Goal: Task Accomplishment & Management: Use online tool/utility

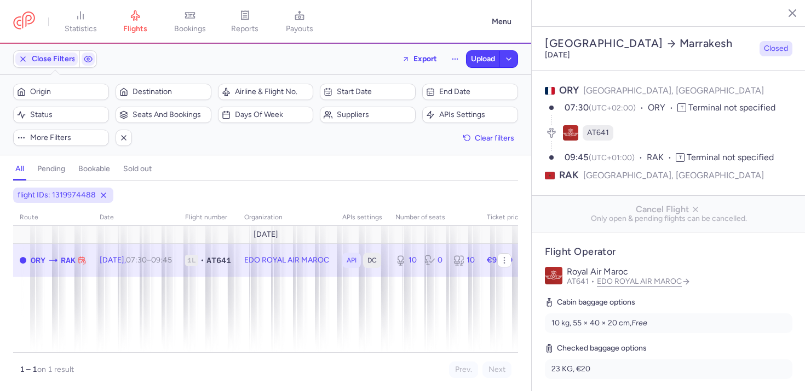
select select "days"
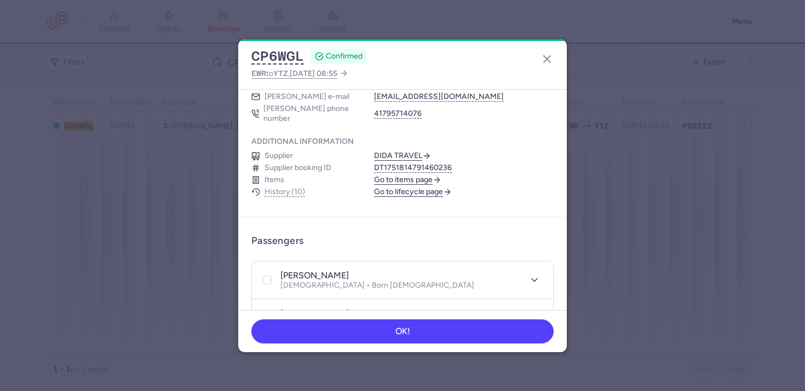
scroll to position [416, 0]
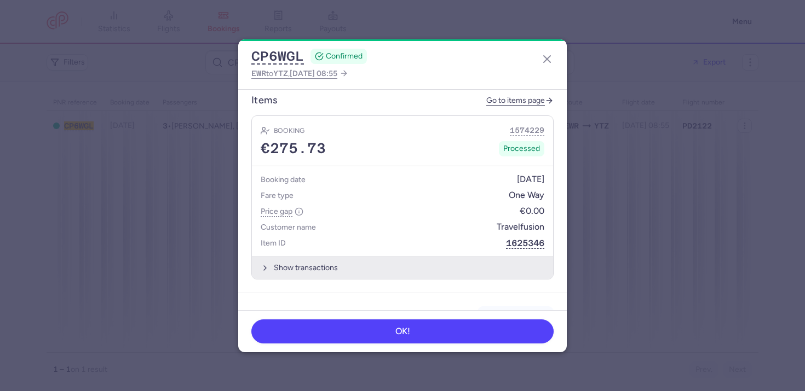
click at [401, 260] on button "Show transactions" at bounding box center [402, 268] width 301 height 22
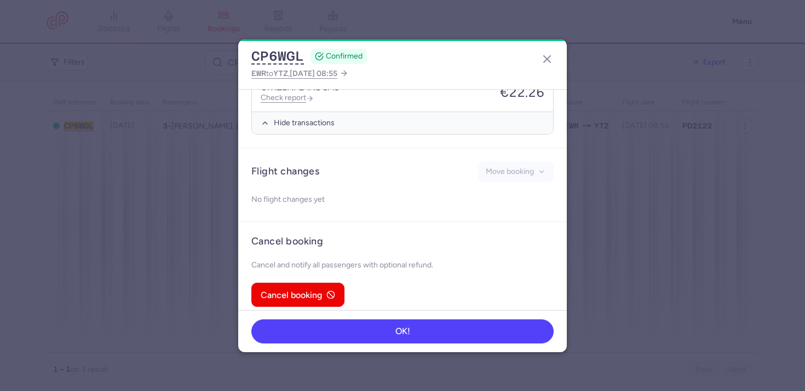
scroll to position [789, 0]
click at [537, 61] on div "CP6WGL CONFIRMED EWR to YTZ , 2025 Aug 8, 08:55" at bounding box center [402, 64] width 328 height 50
click at [544, 58] on icon "button" at bounding box center [546, 59] width 13 height 13
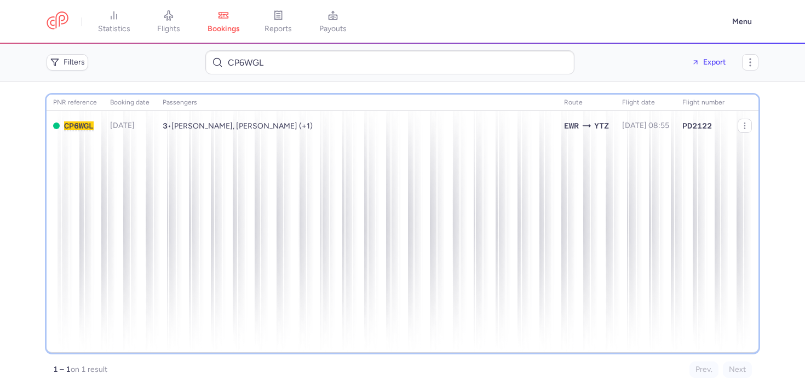
click at [201, 171] on div "PNR reference Booking date Passengers Route flight date Flight number CP6WGL 20…" at bounding box center [403, 224] width 712 height 258
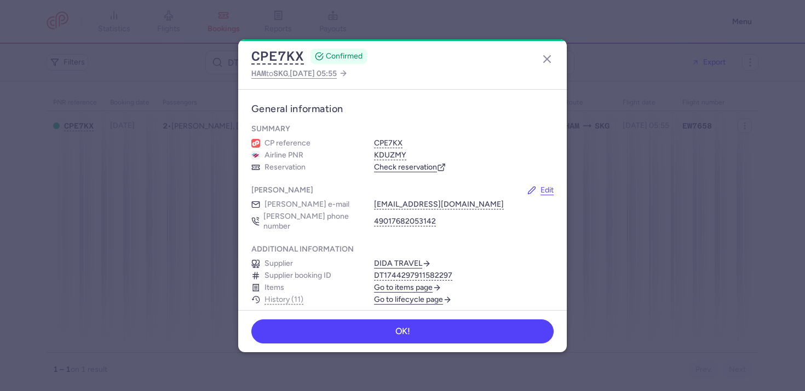
click at [543, 68] on div "CPE7KX CONFIRMED HAM to SKG , 2025 May 16, 05:55" at bounding box center [402, 64] width 328 height 50
click at [543, 62] on icon "button" at bounding box center [546, 59] width 13 height 13
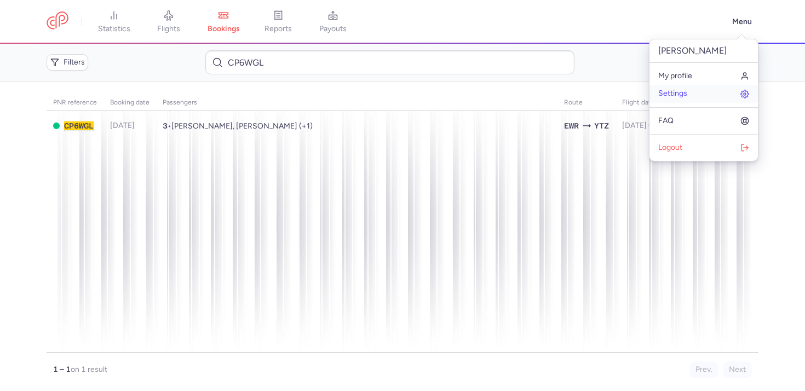
click at [691, 89] on link "Settings" at bounding box center [703, 94] width 108 height 18
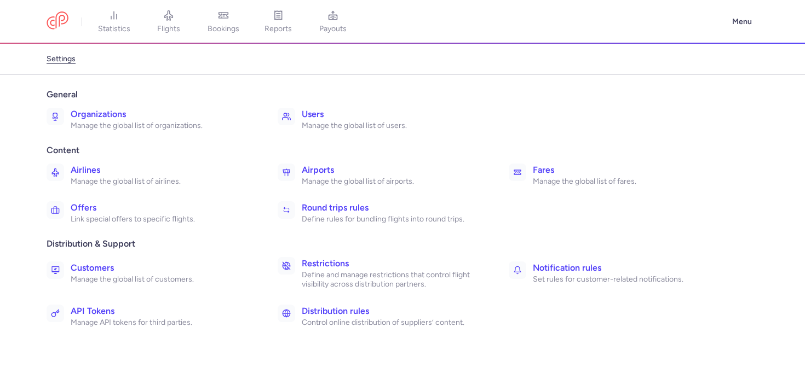
click at [97, 124] on p "Manage the global list of organizations." at bounding box center [162, 126] width 183 height 10
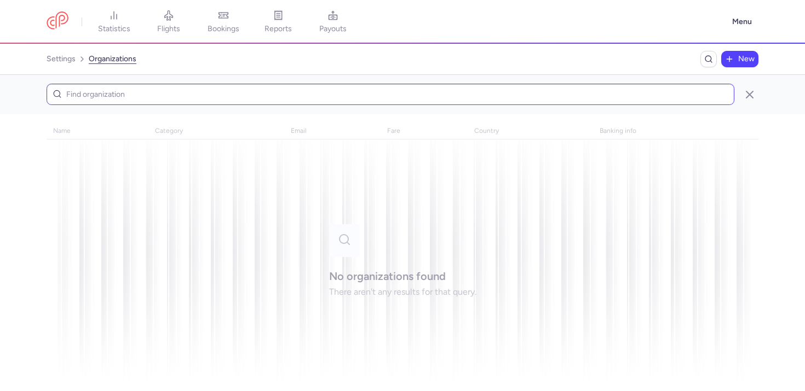
click at [218, 96] on input at bounding box center [390, 94] width 687 height 21
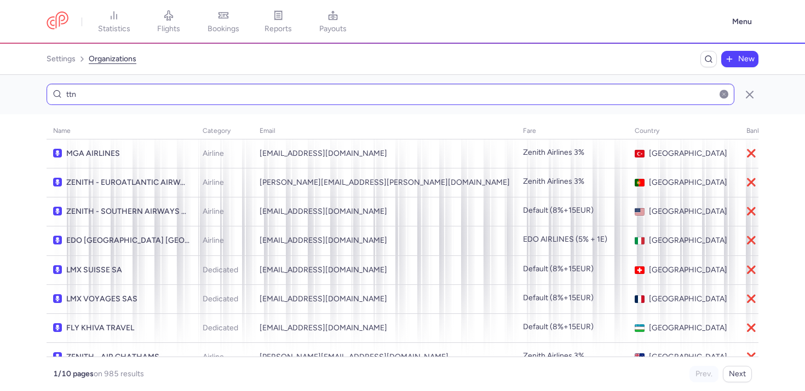
click at [100, 94] on input "ttn" at bounding box center [390, 94] width 687 height 21
type input "network"
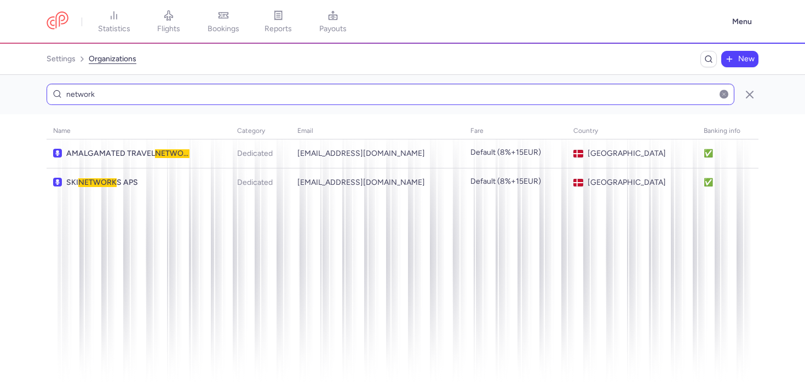
click at [87, 94] on input "network" at bounding box center [390, 94] width 687 height 21
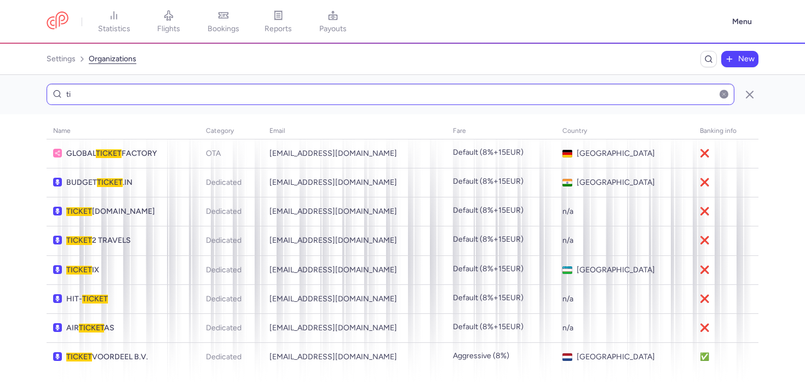
type input "t"
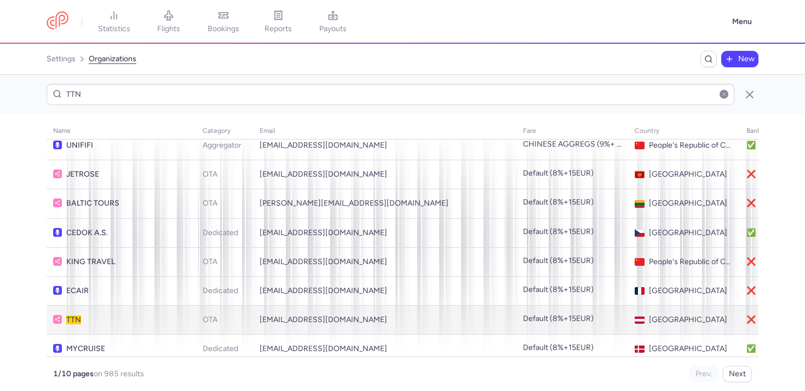
scroll to position [2338, 0]
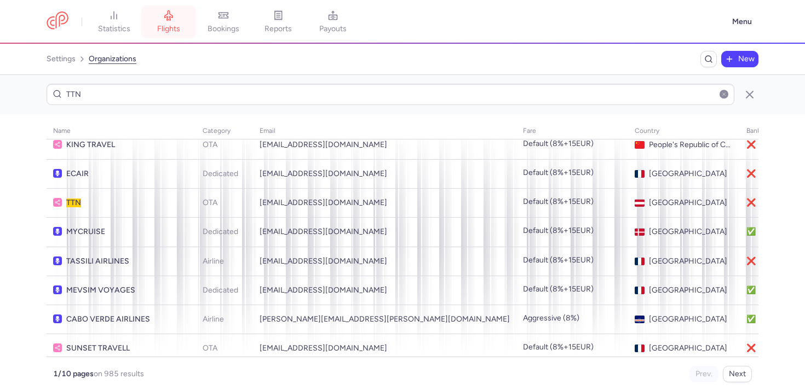
type input "TTN"
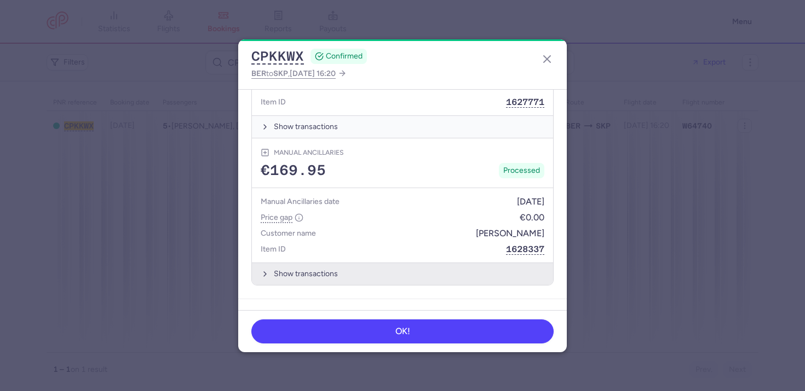
click at [334, 275] on button "Show transactions" at bounding box center [402, 274] width 301 height 22
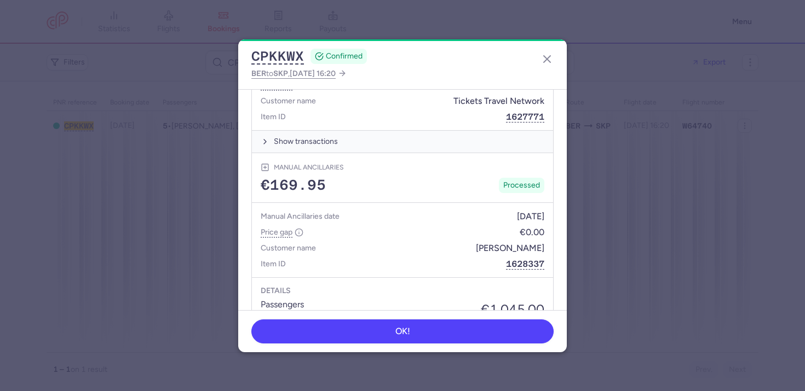
scroll to position [585, 0]
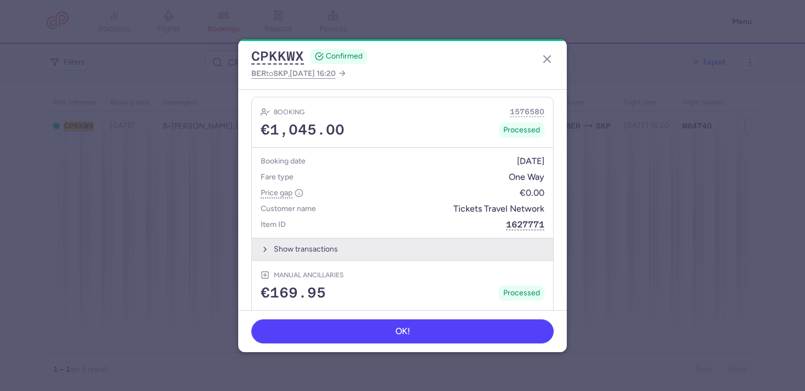
click at [362, 242] on button "Show transactions" at bounding box center [402, 249] width 301 height 22
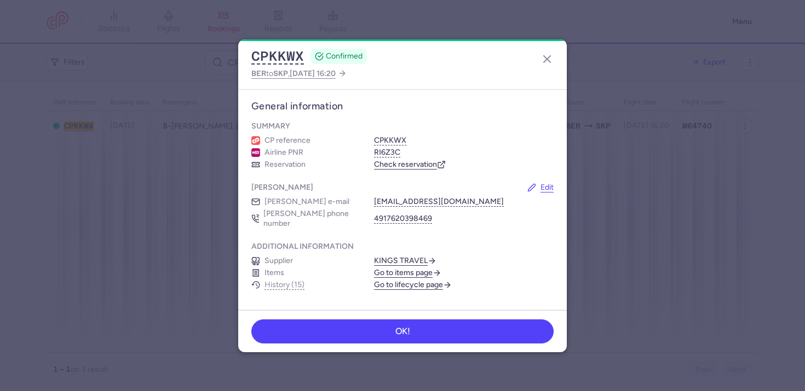
scroll to position [0, 0]
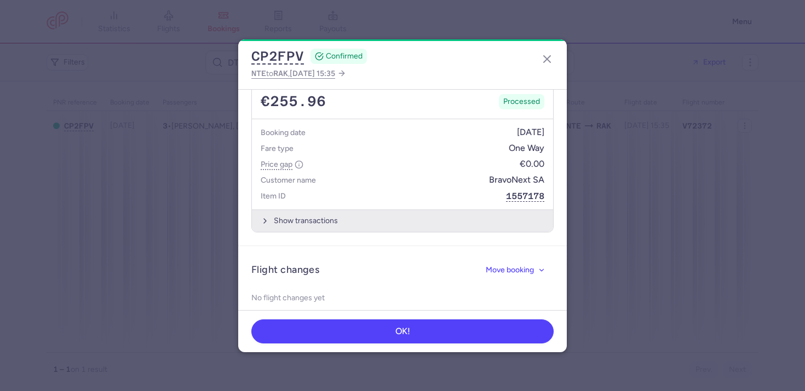
click at [358, 215] on button "Show transactions" at bounding box center [402, 221] width 301 height 22
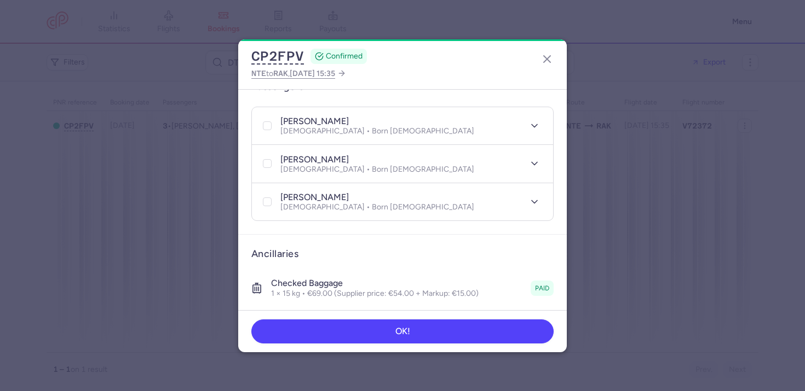
scroll to position [125, 0]
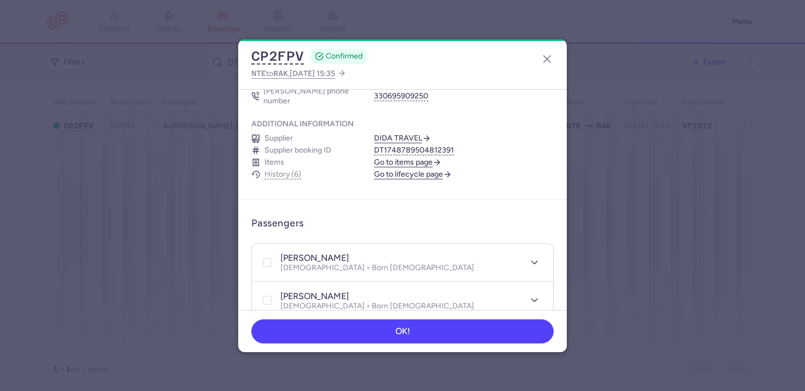
click at [397, 170] on link "Go to lifecycle page" at bounding box center [413, 175] width 78 height 10
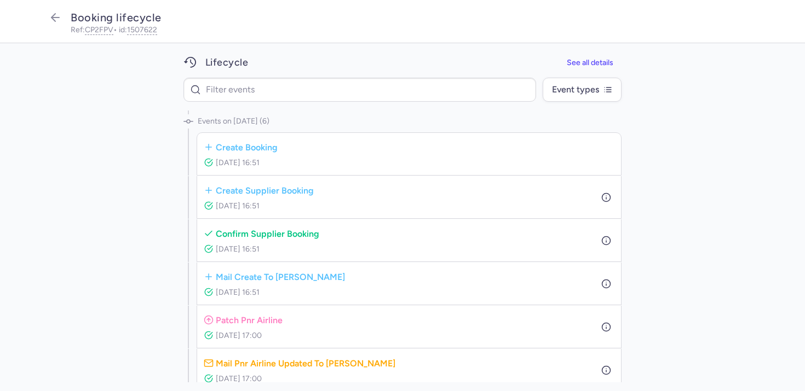
click at [586, 241] on div "confirm supplier booking Jun 01, 2025, 16:51" at bounding box center [409, 240] width 410 height 29
click at [601, 238] on icon "button" at bounding box center [606, 241] width 10 height 10
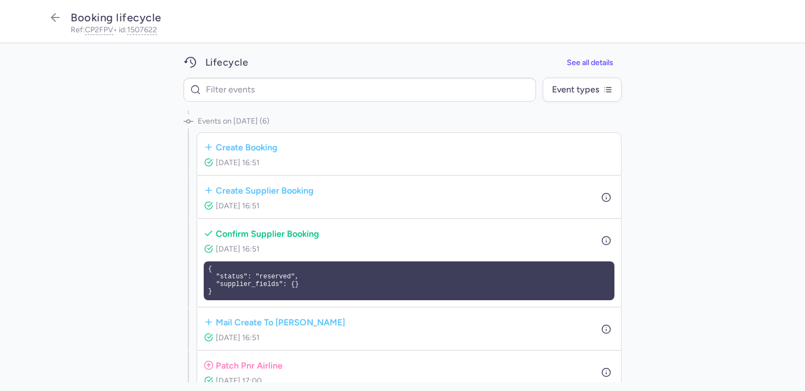
scroll to position [16, 0]
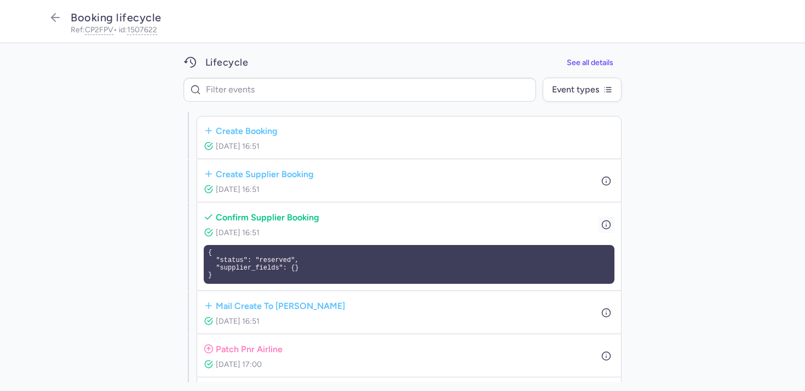
click at [598, 223] on button "button" at bounding box center [606, 224] width 16 height 16
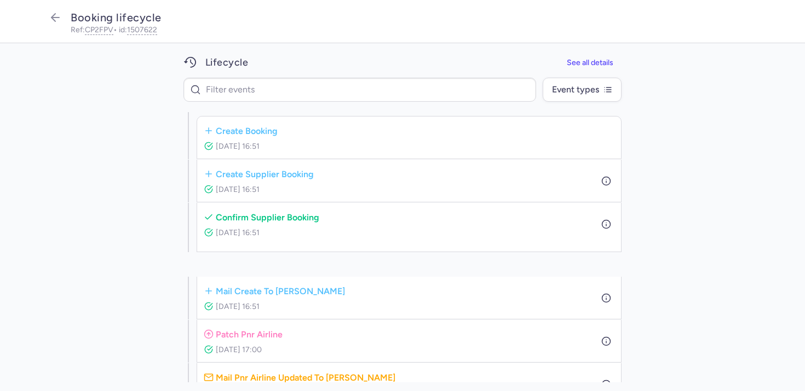
scroll to position [9, 0]
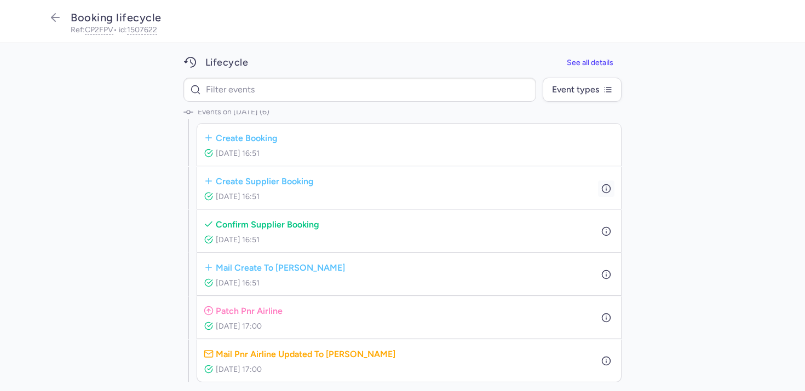
click at [602, 190] on icon "button" at bounding box center [606, 188] width 10 height 10
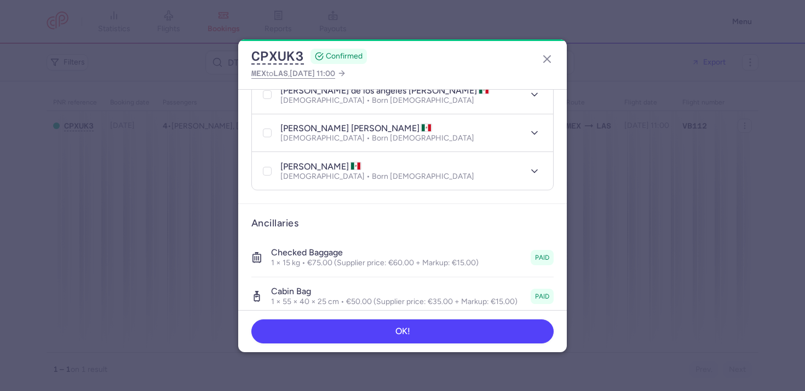
scroll to position [388, 0]
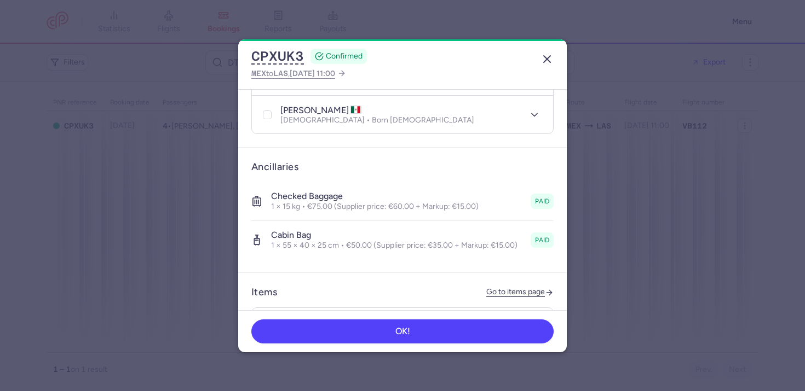
click at [550, 59] on icon "button" at bounding box center [546, 59] width 13 height 13
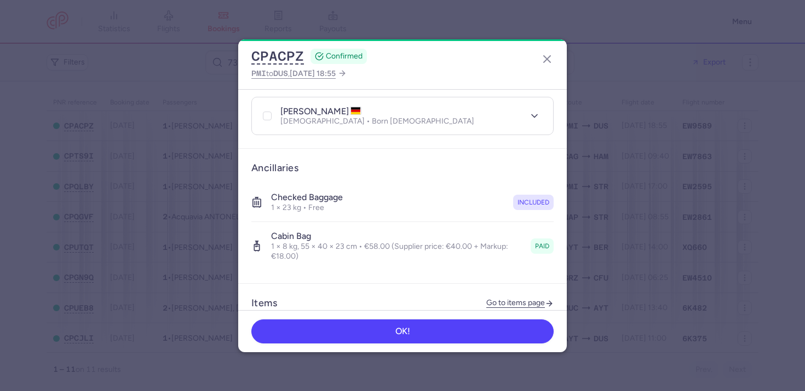
scroll to position [341, 0]
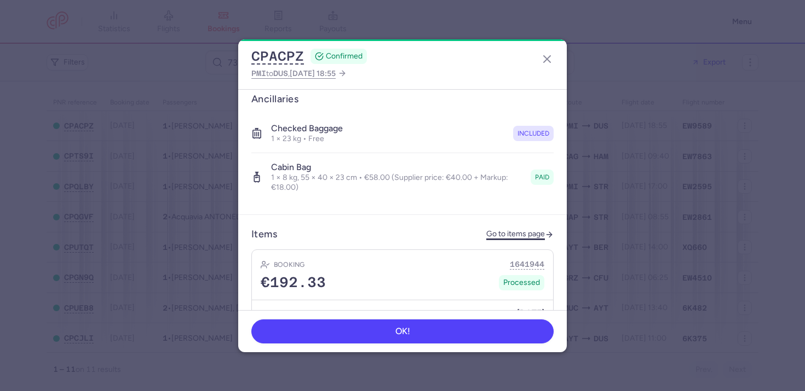
click at [496, 230] on link "Go to items page" at bounding box center [519, 234] width 67 height 9
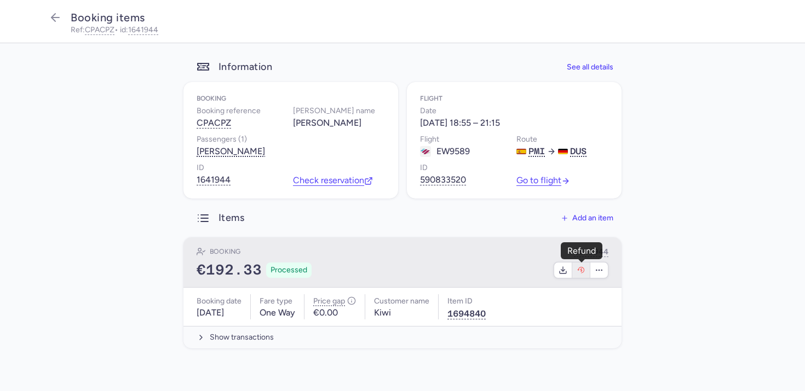
click at [579, 274] on icon "button" at bounding box center [580, 270] width 9 height 9
select select "490"
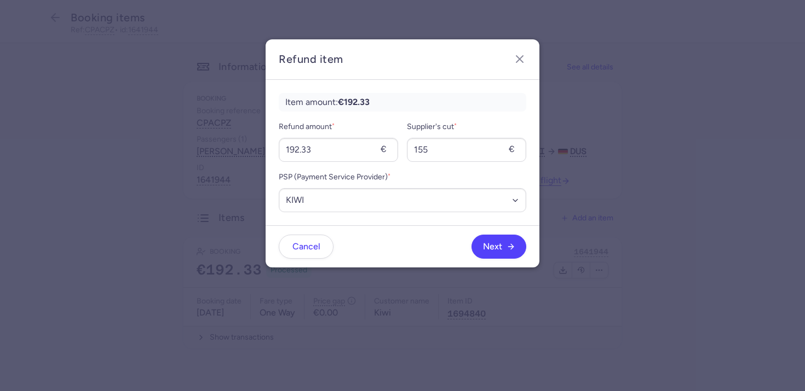
click at [342, 161] on form "Refund amount * 192.33 € Supplier's cut * 155 € PSP (Payment Service Provider) …" at bounding box center [402, 166] width 247 height 92
click at [342, 161] on input "192.33" at bounding box center [338, 150] width 119 height 24
click at [343, 160] on input "192.33" at bounding box center [338, 150] width 119 height 24
type input "58"
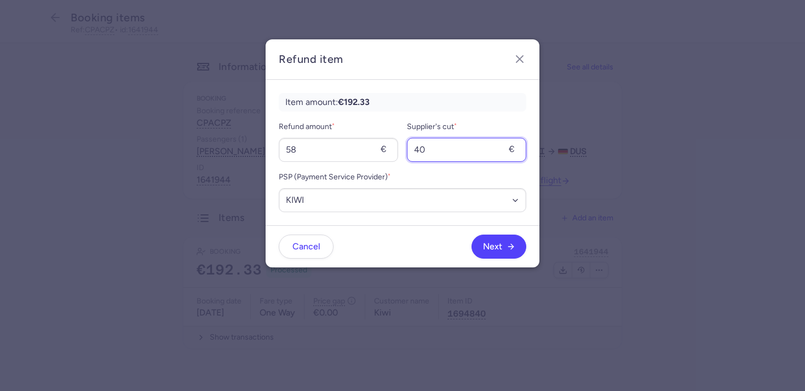
type input "40"
drag, startPoint x: 389, startPoint y: 243, endPoint x: 473, endPoint y: 251, distance: 85.2
click at [389, 244] on div "Next" at bounding box center [429, 247] width 193 height 24
click at [478, 251] on button "Next" at bounding box center [498, 246] width 55 height 24
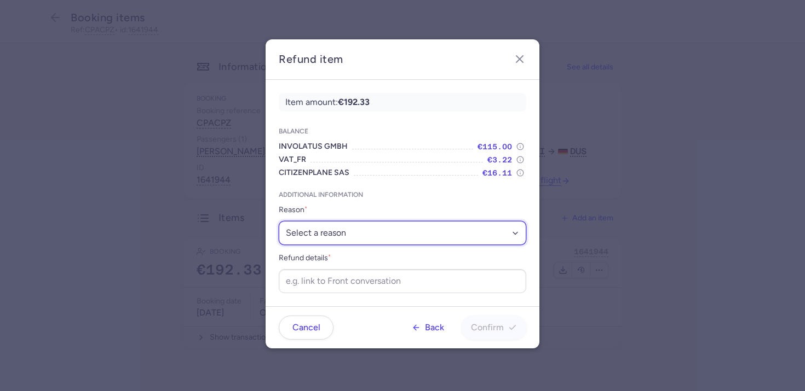
click at [323, 233] on select "Select a reason ✈️ Airline ceasing ops 💼 Ancillary issue 📄 APIS missing ⚙️ Citi…" at bounding box center [402, 233] width 247 height 24
select select "ANCILLARY_ISSUE"
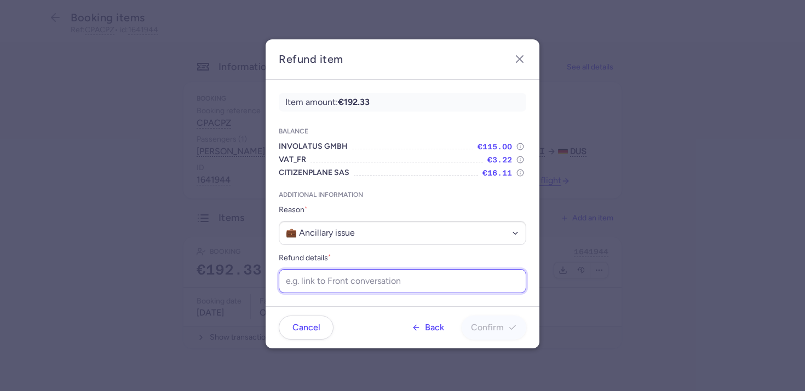
click at [337, 277] on input "Refund details *" at bounding box center [402, 281] width 247 height 24
paste input "https://app.frontapp.com/open/cnv_f29o11e?key=ib425j1SiPi4-mJ5IFK2tLNEiI19RVTE"
type input "https://app.frontapp.com/open/cnv_f29o11e?key=ib425j1SiPi4-mJ5IFK2tLNEiI19RVTE"
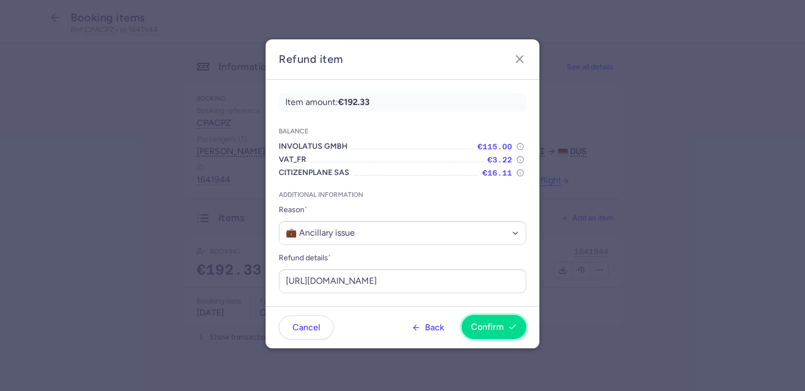
click at [485, 322] on button "Confirm" at bounding box center [493, 327] width 65 height 24
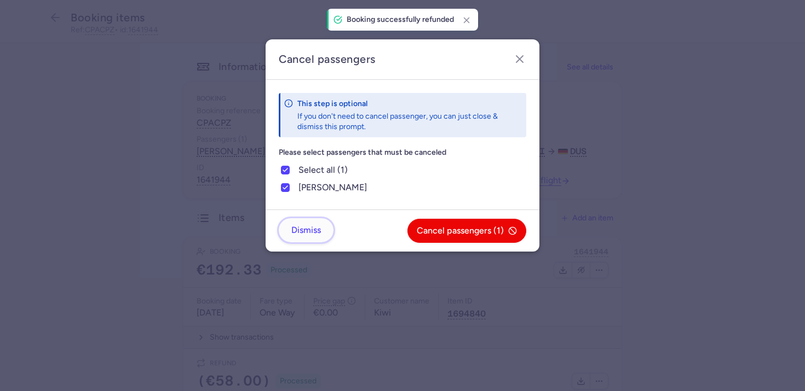
click at [307, 223] on button "Dismiss" at bounding box center [306, 230] width 55 height 24
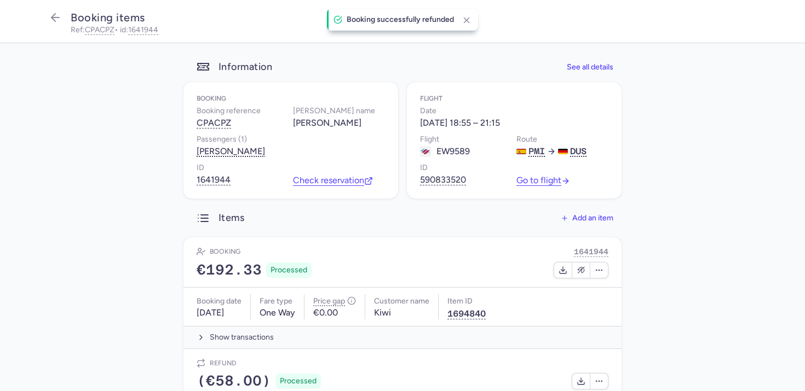
click at [112, 135] on main "Information See all details Booking Booking reference CPACPZ Booker name Regina…" at bounding box center [402, 264] width 805 height 443
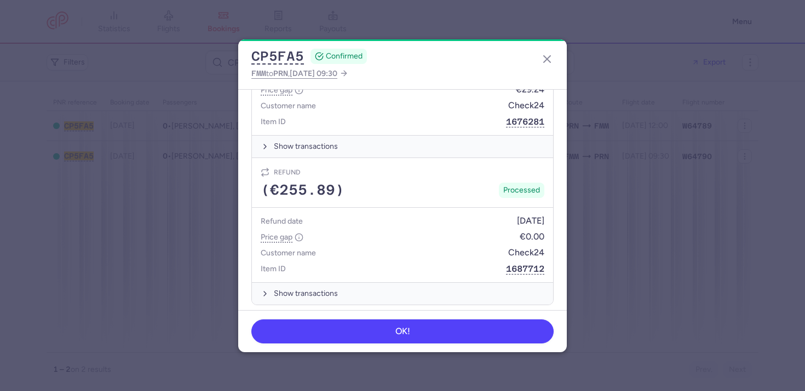
scroll to position [644, 0]
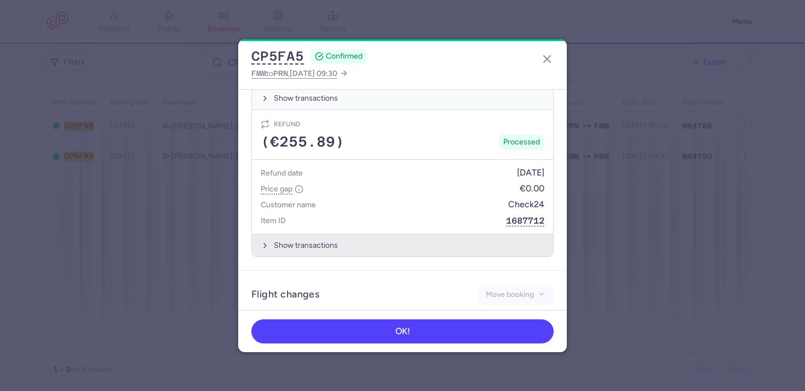
click at [359, 243] on button "Show transactions" at bounding box center [402, 245] width 301 height 22
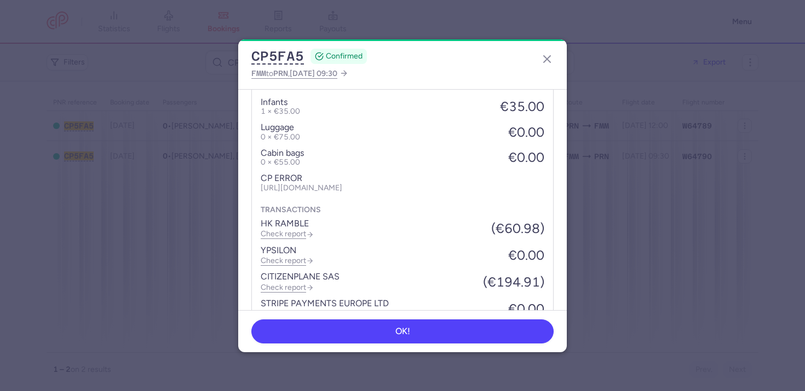
scroll to position [894, 0]
